Goal: Task Accomplishment & Management: Use online tool/utility

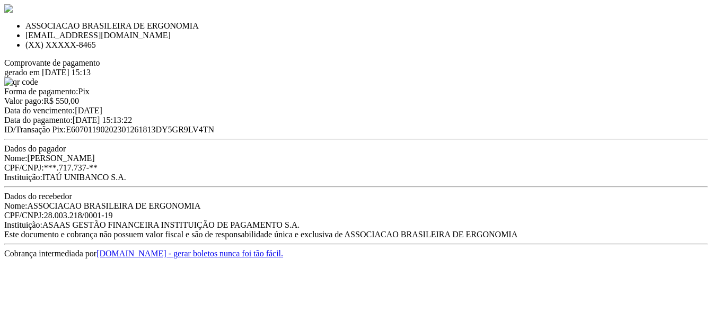
scroll to position [37, 0]
